Goal: Navigation & Orientation: Find specific page/section

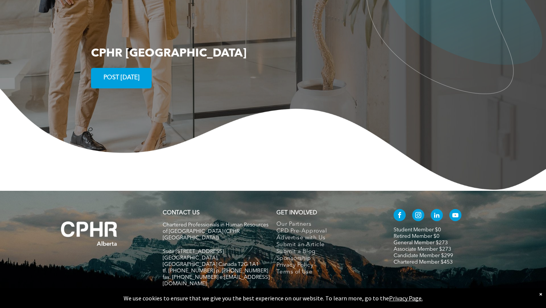
scroll to position [1379, 0]
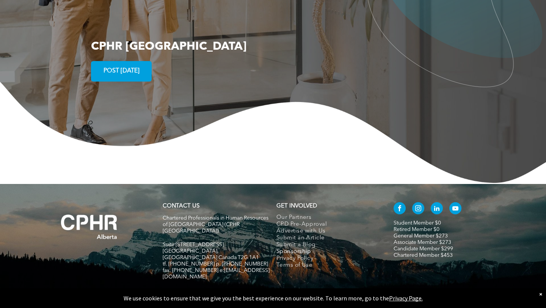
click at [291, 248] on span "Sponsorship" at bounding box center [293, 251] width 35 height 7
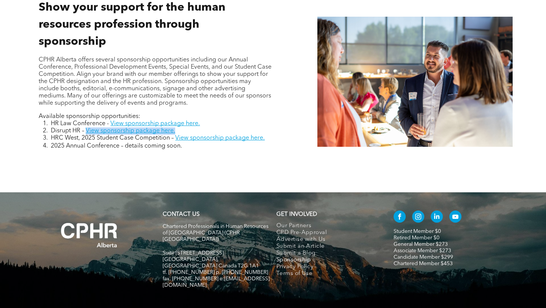
scroll to position [358, 0]
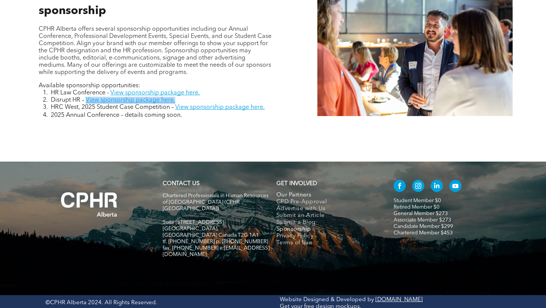
click at [291, 193] on span "Our Partners" at bounding box center [293, 195] width 35 height 7
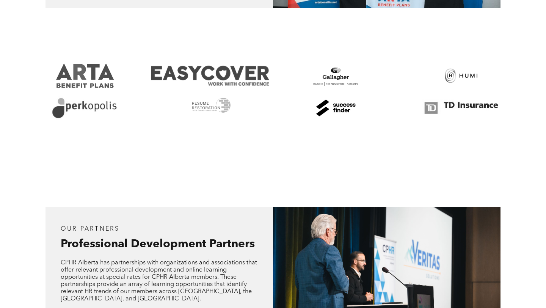
scroll to position [508, 0]
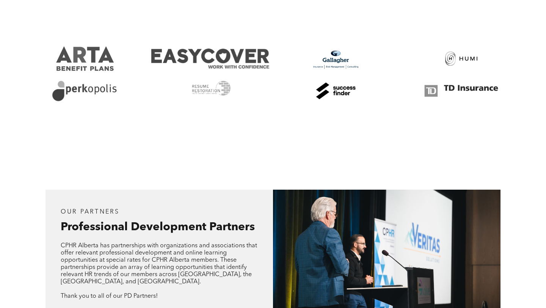
click at [340, 56] on link at bounding box center [336, 58] width 118 height 25
